Goal: Task Accomplishment & Management: Use online tool/utility

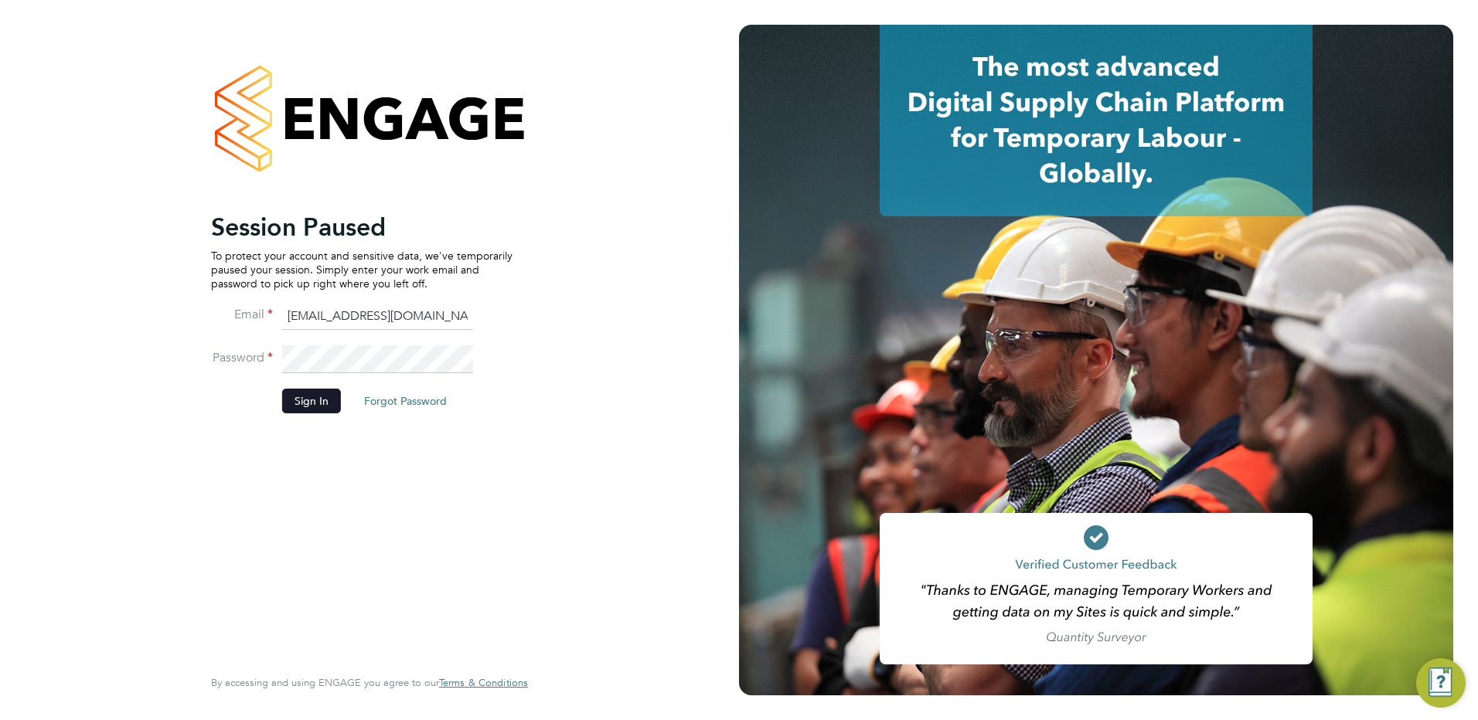
click at [311, 397] on button "Sign In" at bounding box center [311, 401] width 59 height 25
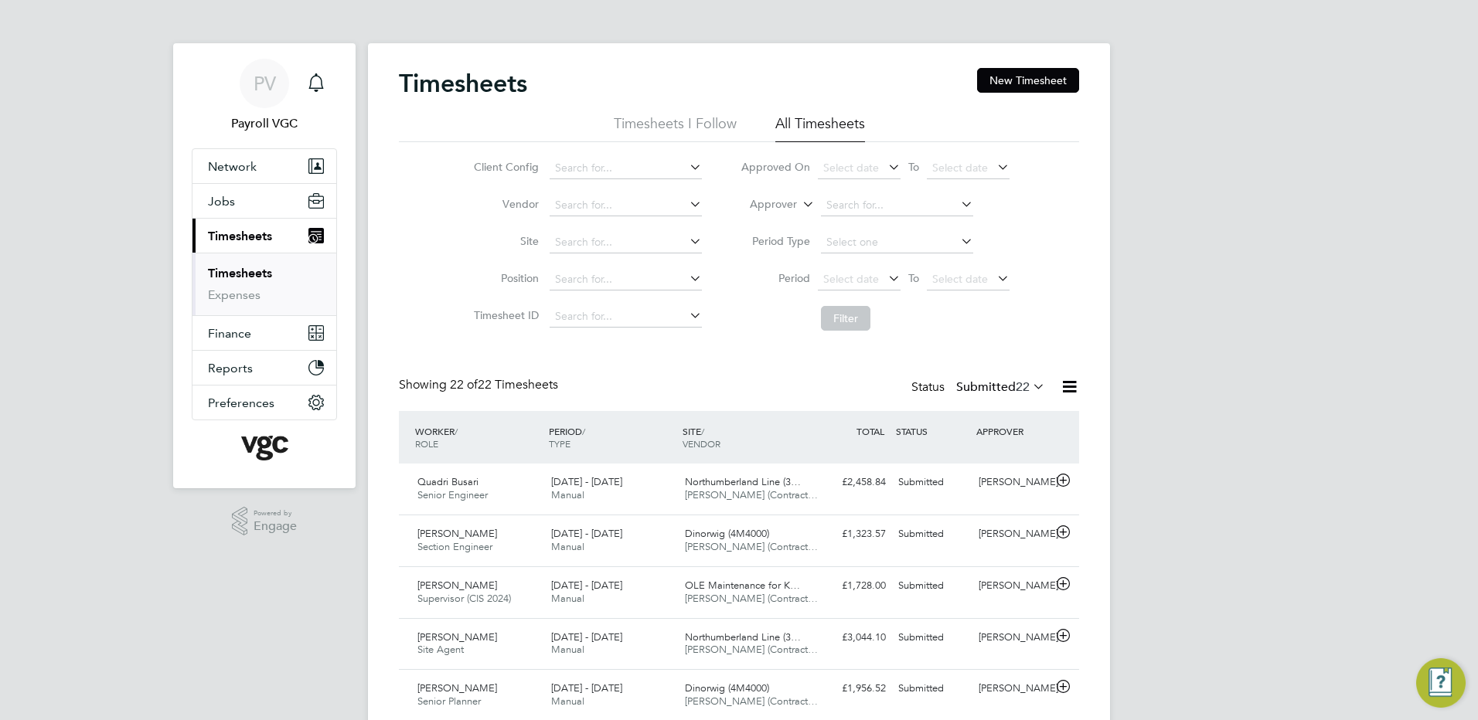
click at [1061, 380] on icon at bounding box center [1069, 386] width 19 height 19
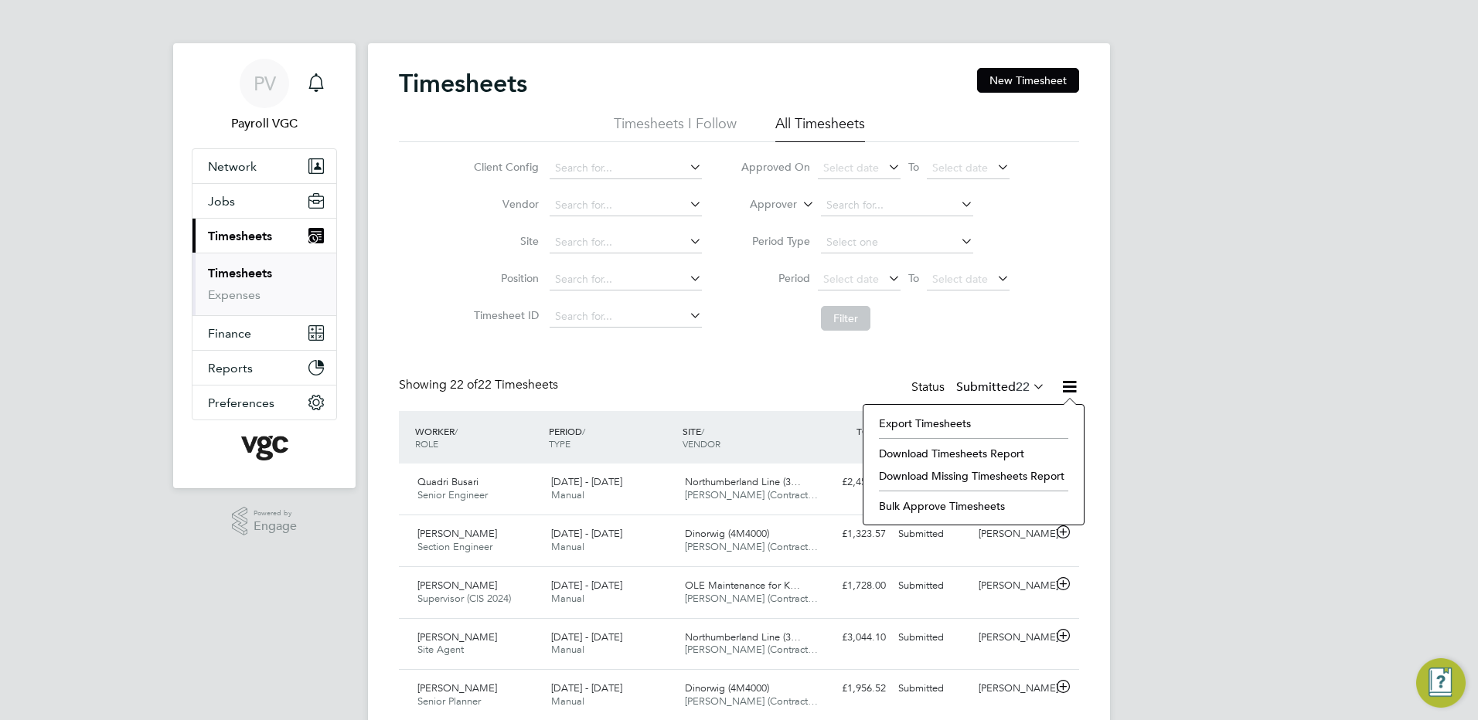
click at [984, 426] on li "Export Timesheets" at bounding box center [973, 424] width 205 height 22
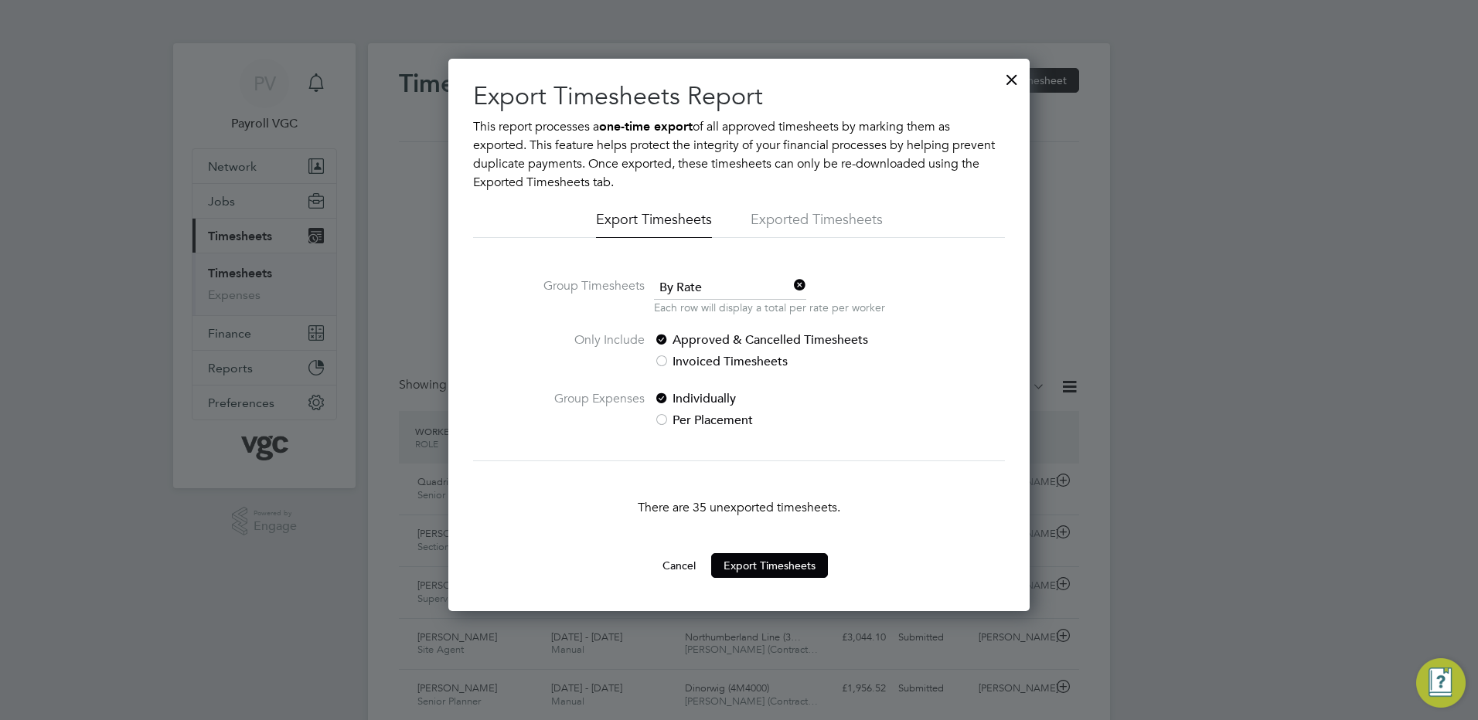
click at [684, 284] on span "By Rate" at bounding box center [730, 288] width 152 height 23
click at [697, 326] on li "By Date" at bounding box center [730, 330] width 154 height 20
click at [768, 567] on button "Export Timesheets" at bounding box center [769, 565] width 117 height 25
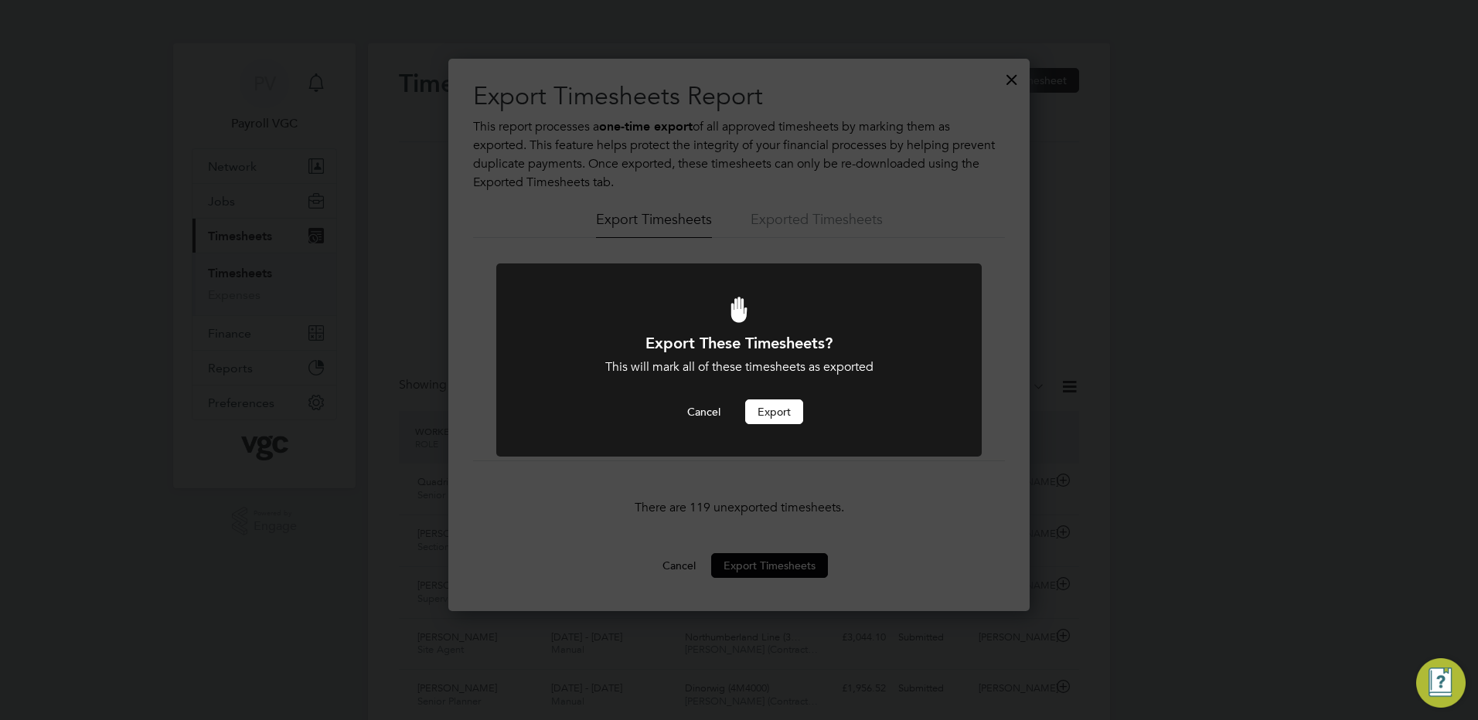
click at [788, 409] on button "Export" at bounding box center [774, 412] width 58 height 25
